Goal: Task Accomplishment & Management: Manage account settings

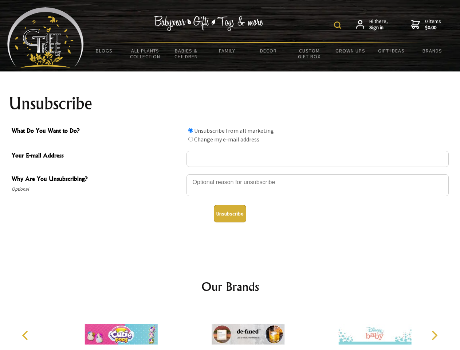
click at [339, 25] on img at bounding box center [337, 24] width 7 height 7
click at [230, 174] on div at bounding box center [317, 185] width 262 height 25
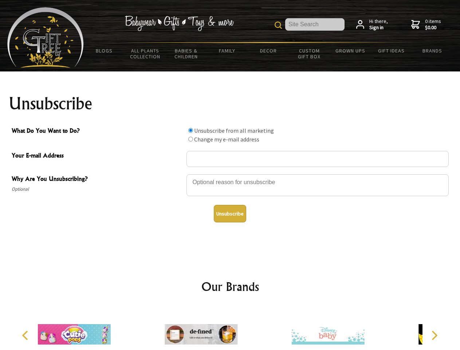
click at [190, 130] on input "What Do You Want to Do?" at bounding box center [190, 130] width 5 height 5
click at [190, 139] on input "What Do You Want to Do?" at bounding box center [190, 139] width 5 height 5
radio input "true"
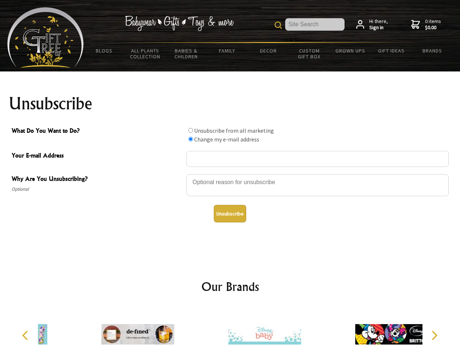
click at [230, 213] on button "Unsubscribe" at bounding box center [230, 213] width 32 height 17
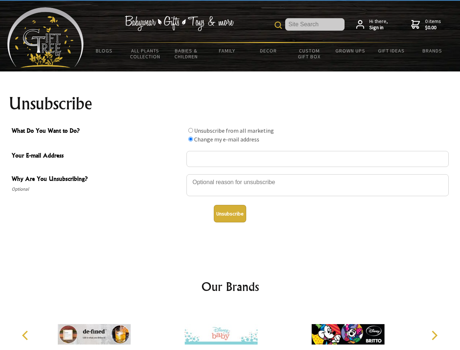
click at [230, 328] on img at bounding box center [221, 334] width 73 height 55
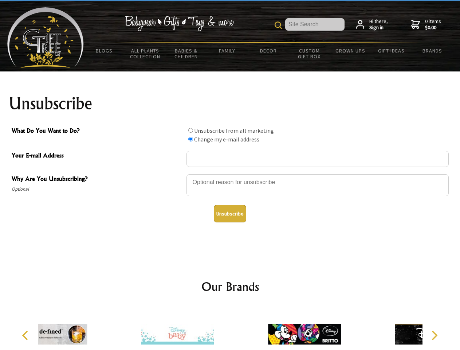
click at [26, 335] on icon "Previous" at bounding box center [25, 334] width 9 height 9
click at [434, 335] on icon "Next" at bounding box center [433, 334] width 9 height 9
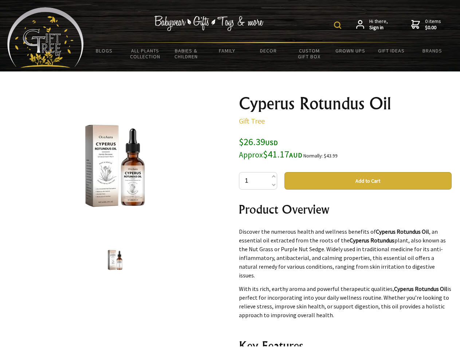
click at [339, 25] on img at bounding box center [337, 24] width 7 height 7
click at [115, 166] on img at bounding box center [115, 166] width 114 height 114
